Goal: Task Accomplishment & Management: Use online tool/utility

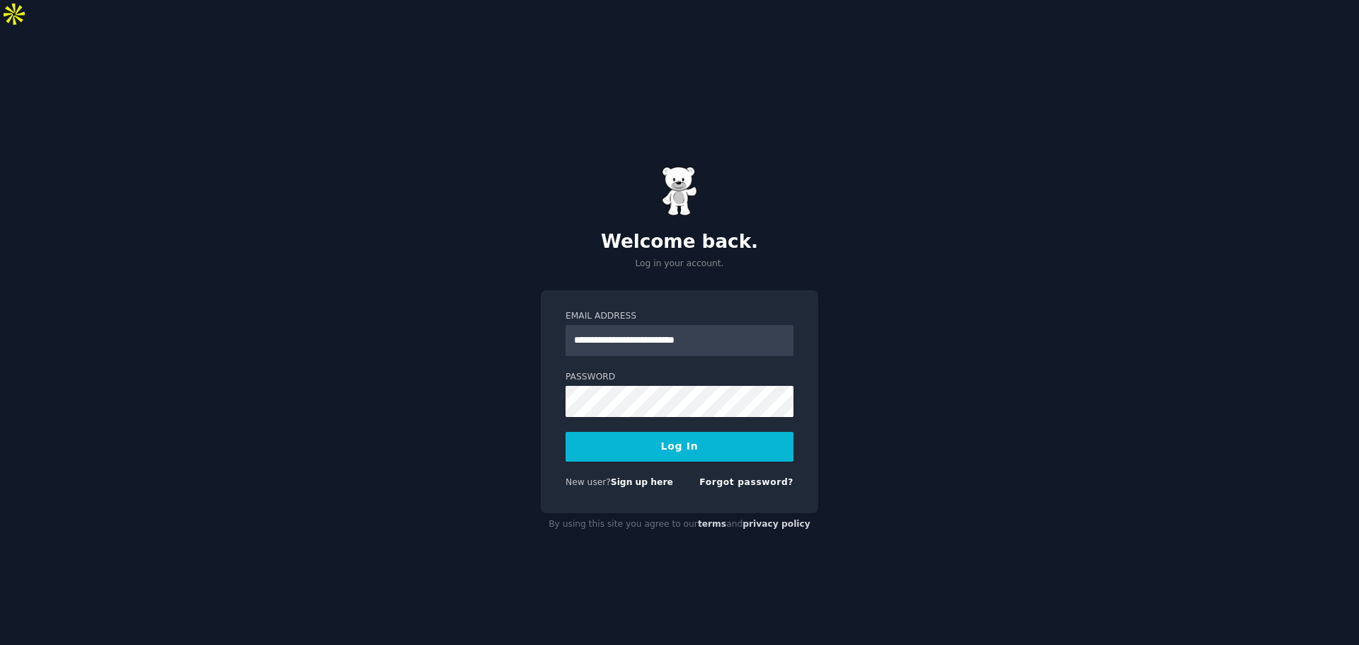
type input "**********"
click at [566, 432] on button "Log In" at bounding box center [680, 447] width 228 height 30
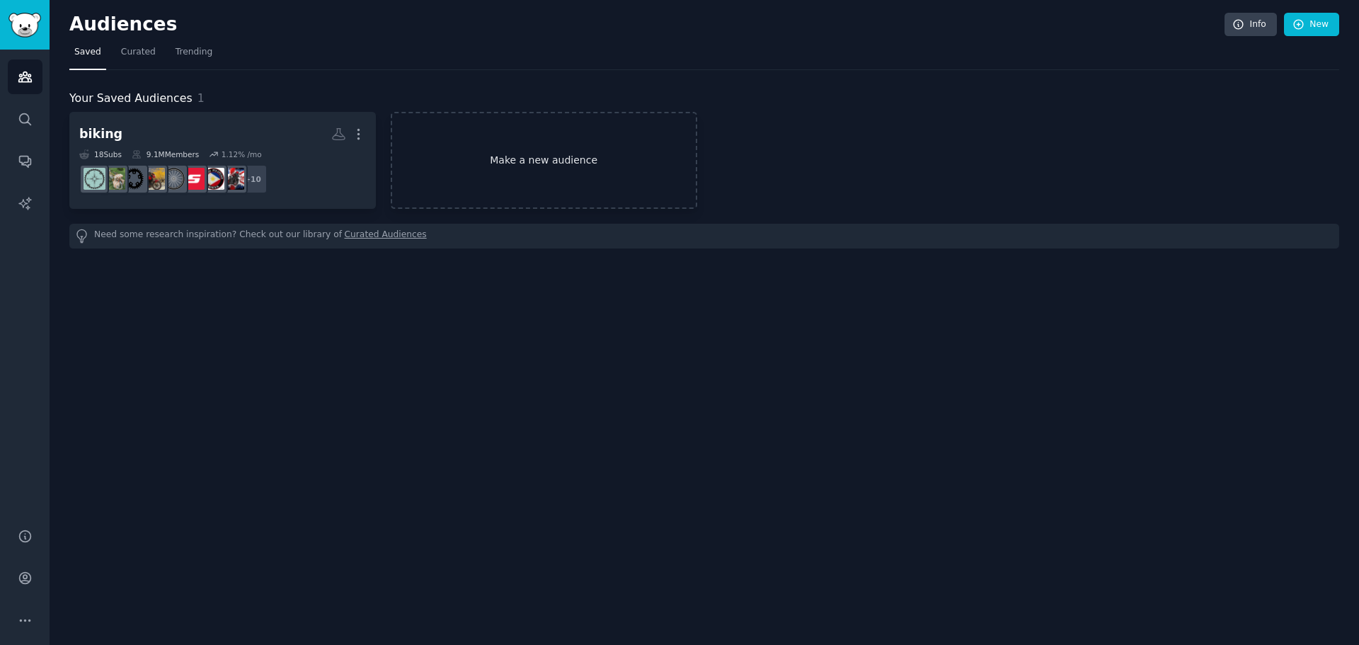
click at [536, 151] on link "Make a new audience" at bounding box center [544, 160] width 306 height 97
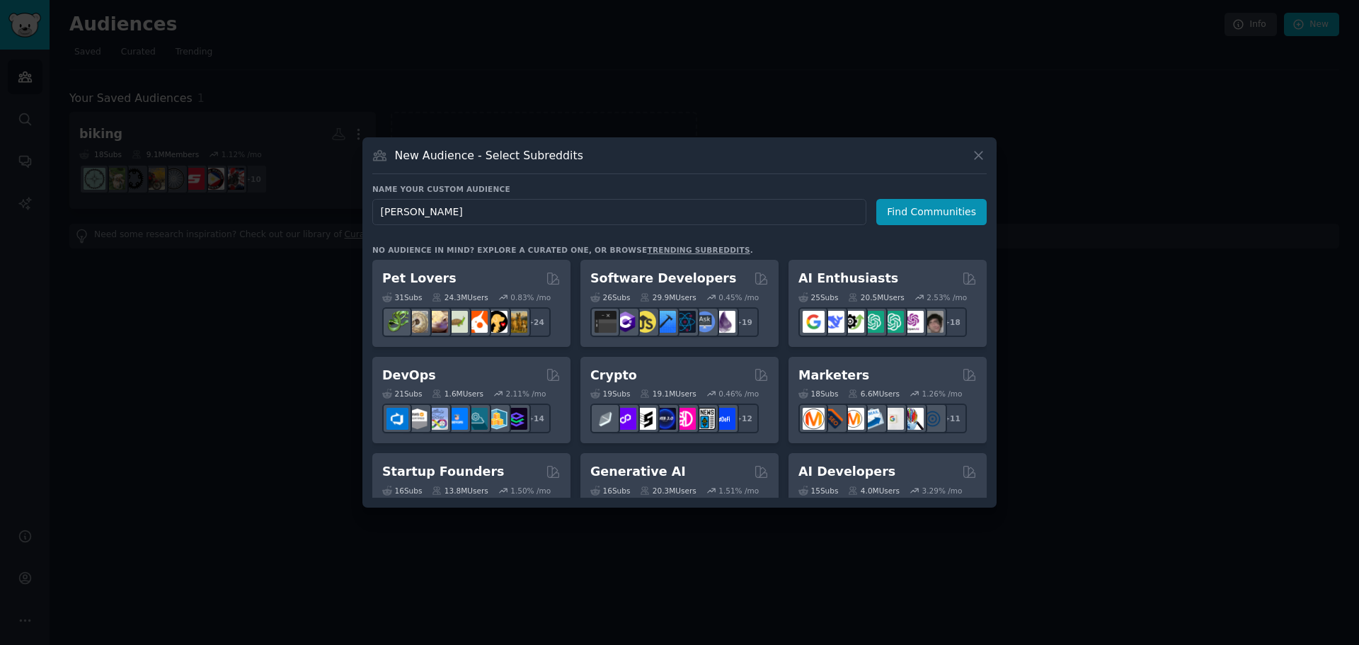
type input "[PERSON_NAME]"
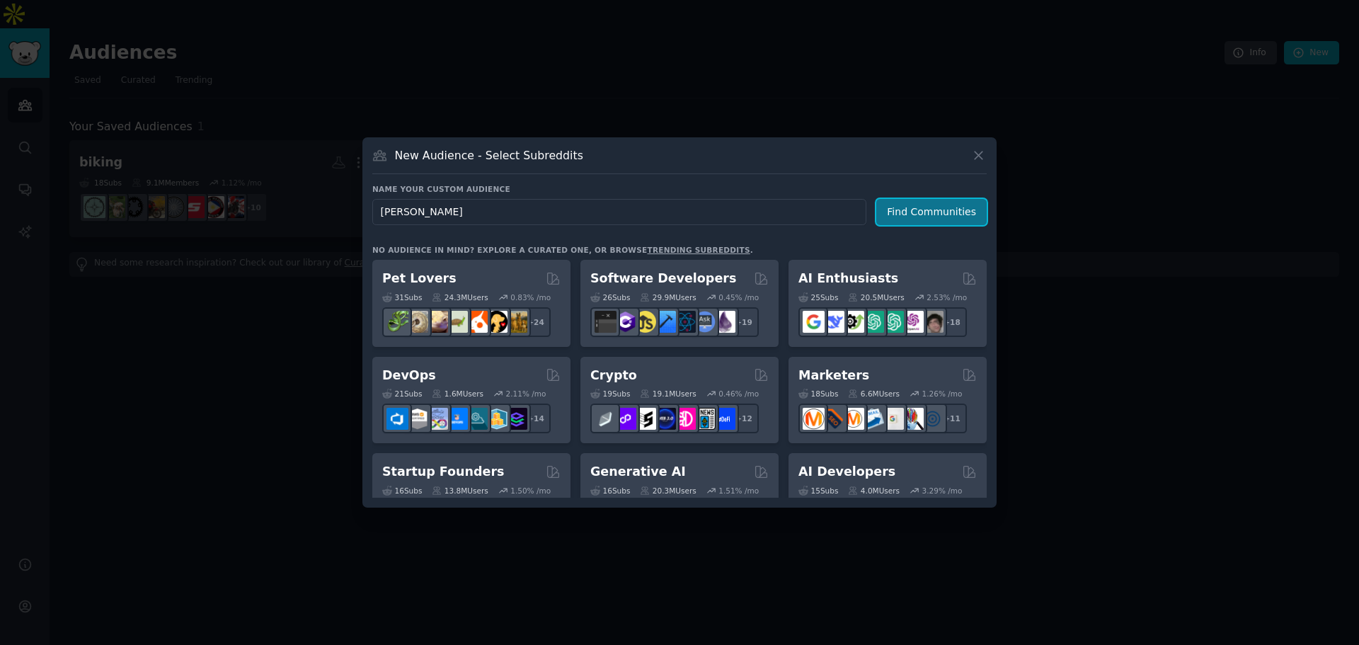
click at [923, 219] on button "Find Communities" at bounding box center [931, 212] width 110 height 26
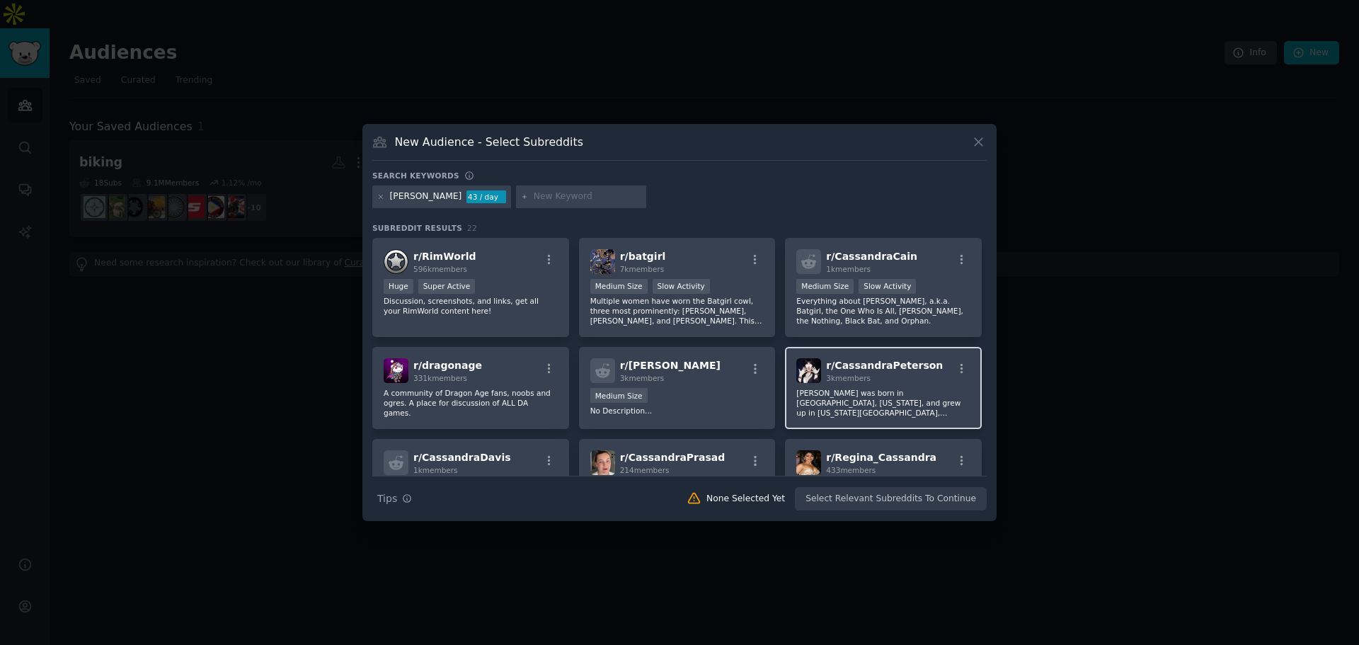
scroll to position [142, 0]
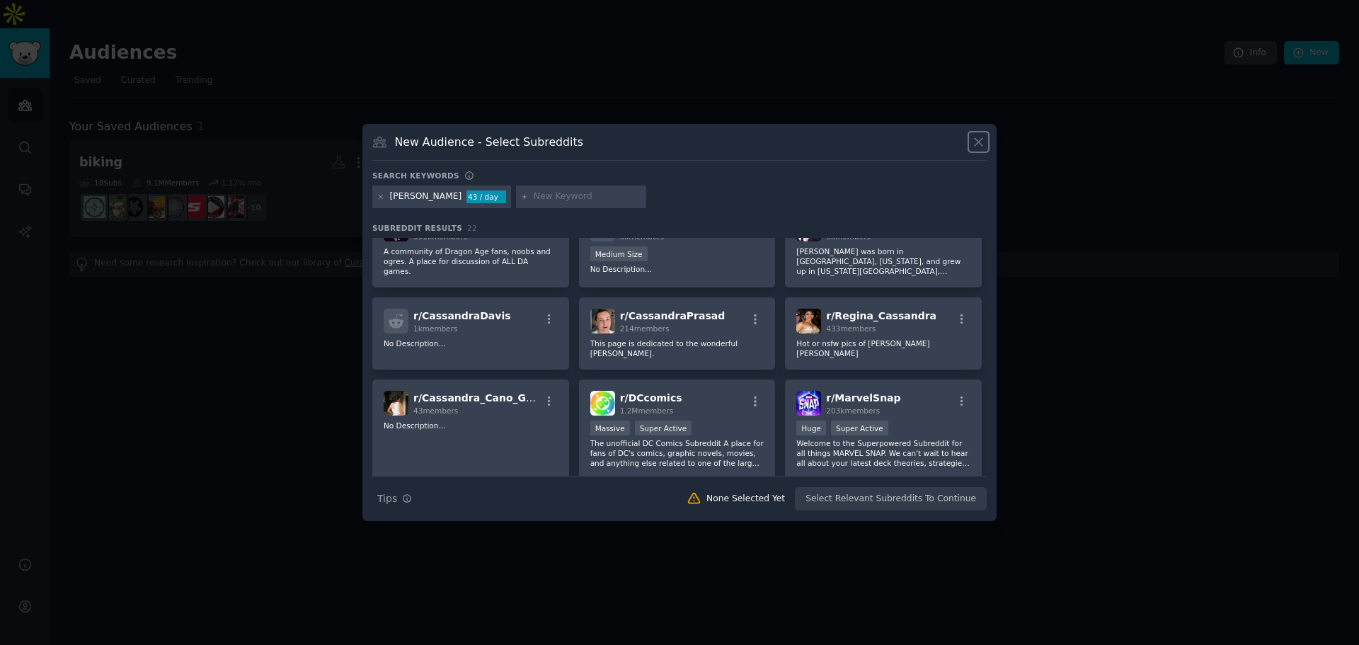
click at [974, 147] on icon at bounding box center [978, 141] width 15 height 15
